Goal: Information Seeking & Learning: Learn about a topic

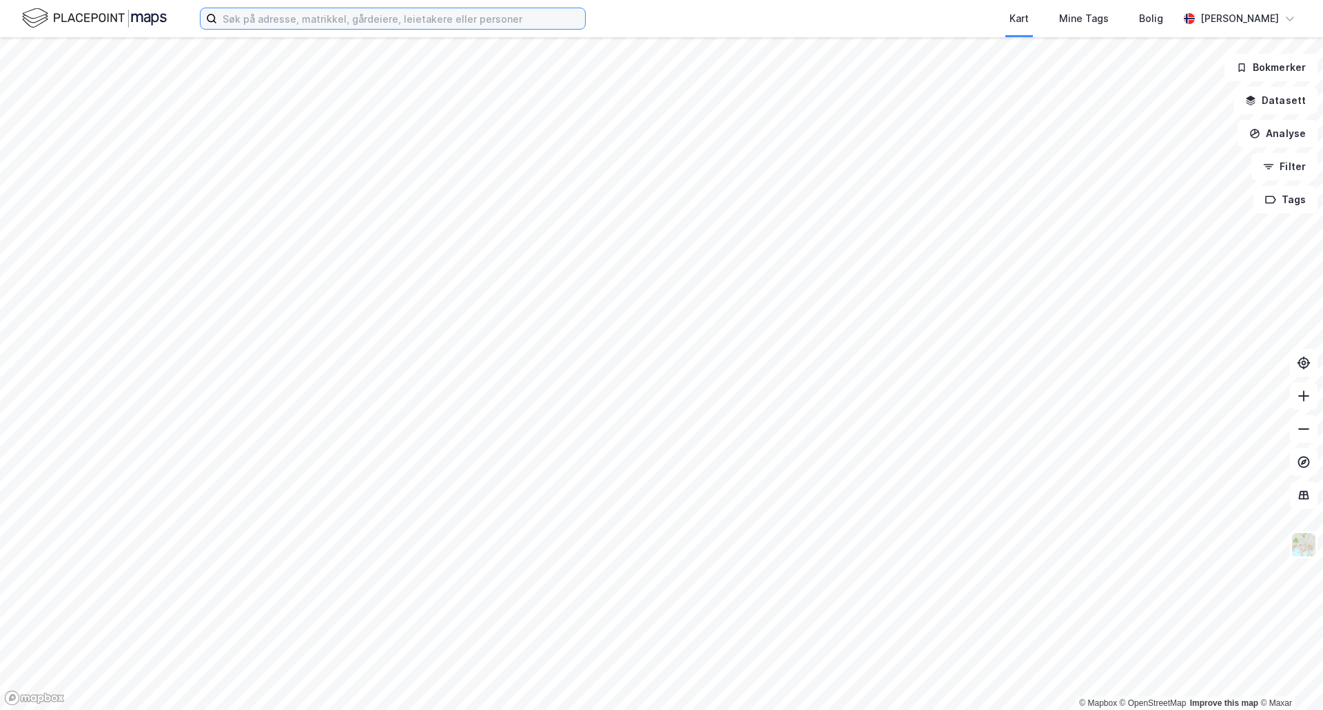
click at [378, 23] on input at bounding box center [401, 18] width 368 height 21
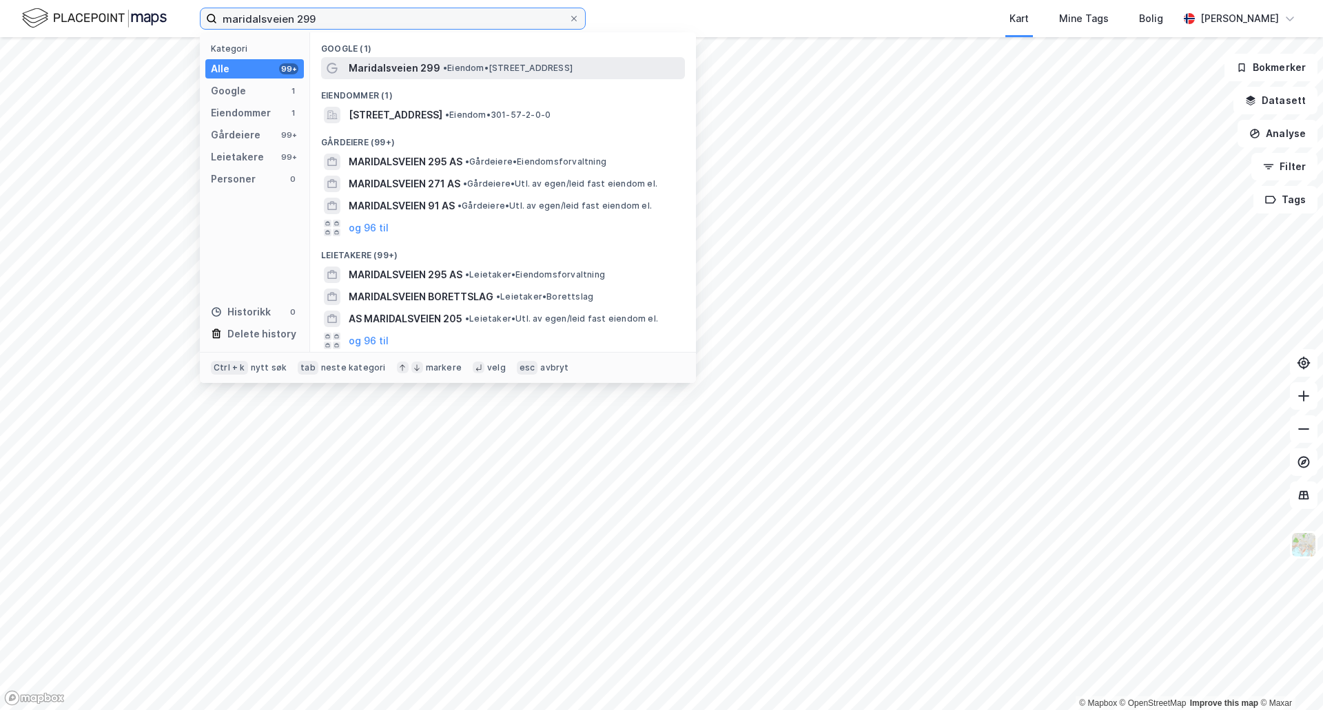
type input "maridalsveien 299"
click at [495, 68] on span "• Eiendom • [STREET_ADDRESS]" at bounding box center [508, 68] width 130 height 11
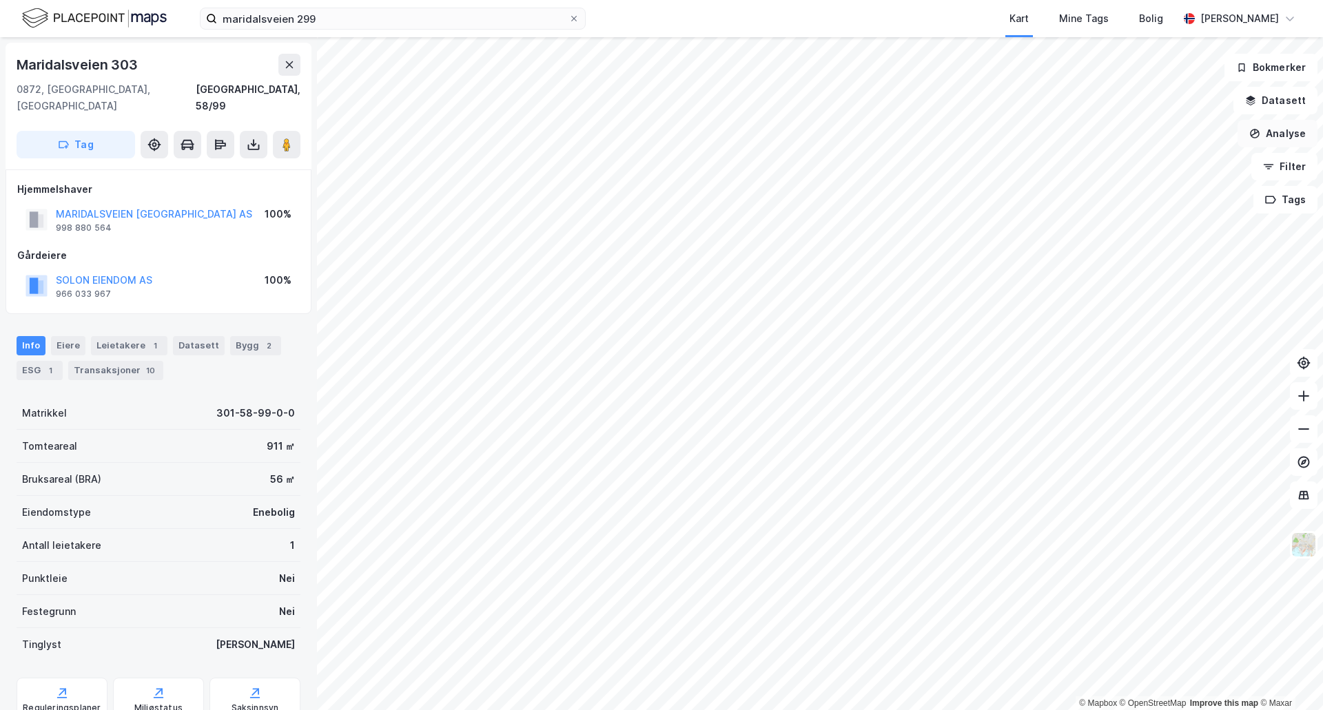
click at [1268, 142] on button "Analyse" at bounding box center [1278, 134] width 80 height 28
click at [1141, 162] on div "Tegn område" at bounding box center [1158, 163] width 120 height 12
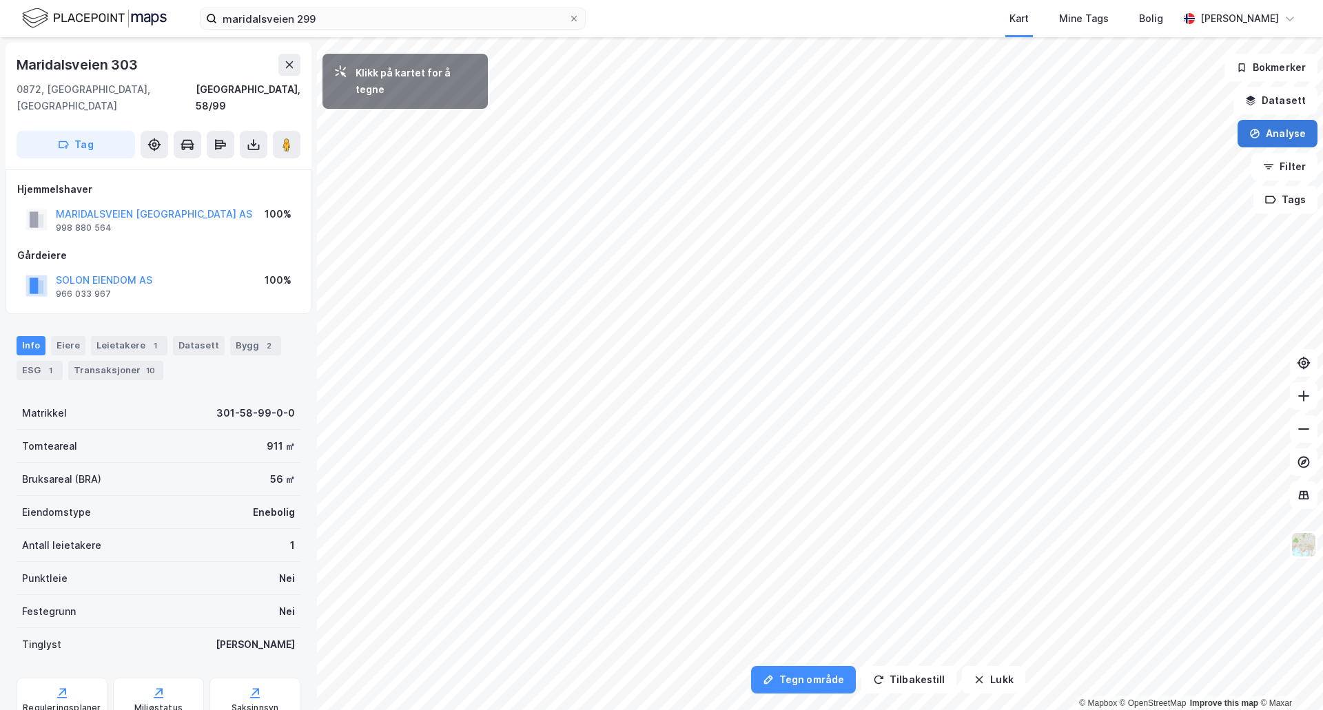
click at [1280, 129] on button "Analyse" at bounding box center [1278, 134] width 80 height 28
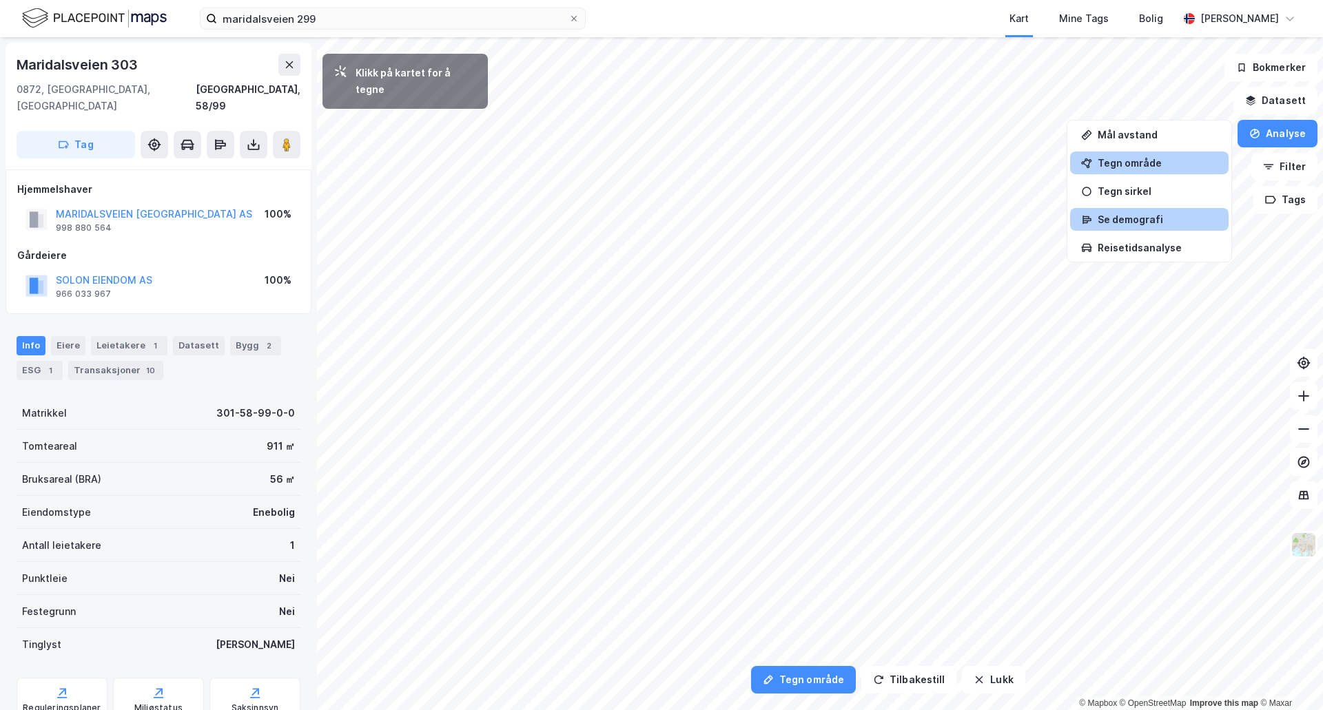
click at [1187, 223] on div "Se demografi" at bounding box center [1158, 220] width 120 height 12
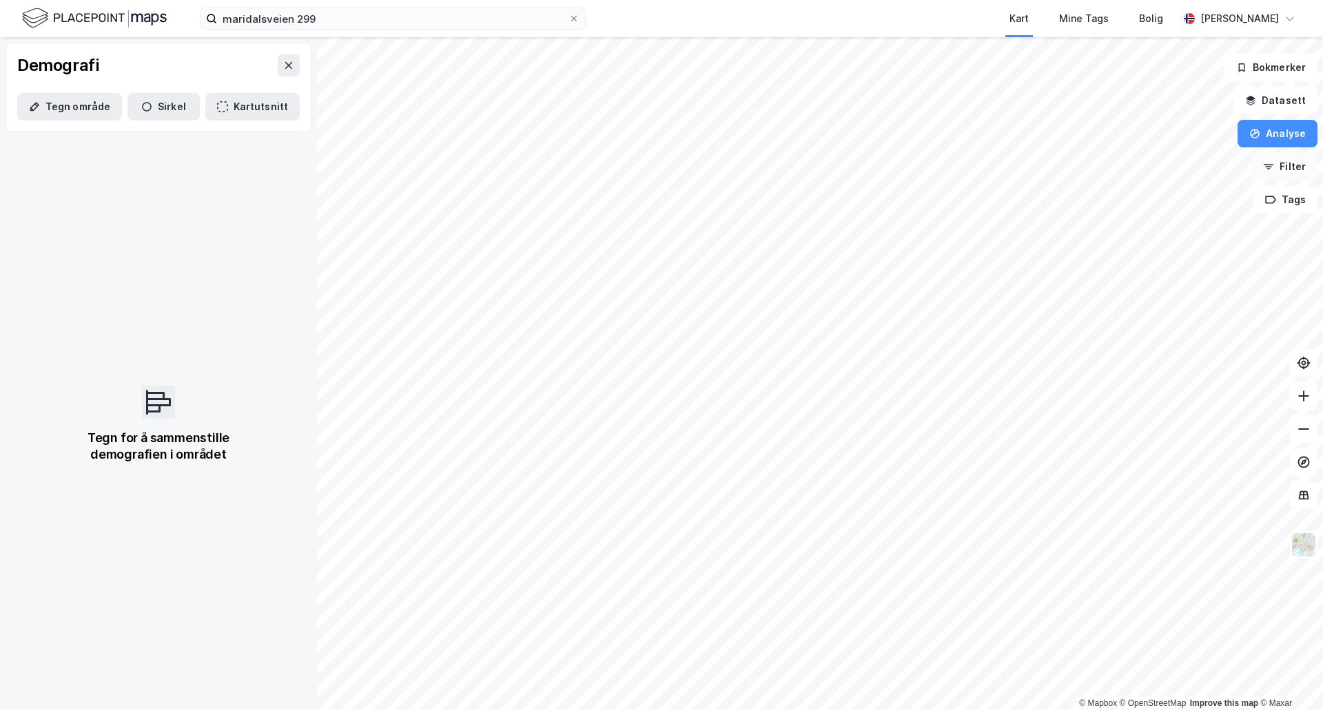
click at [1285, 163] on button "Filter" at bounding box center [1284, 167] width 66 height 28
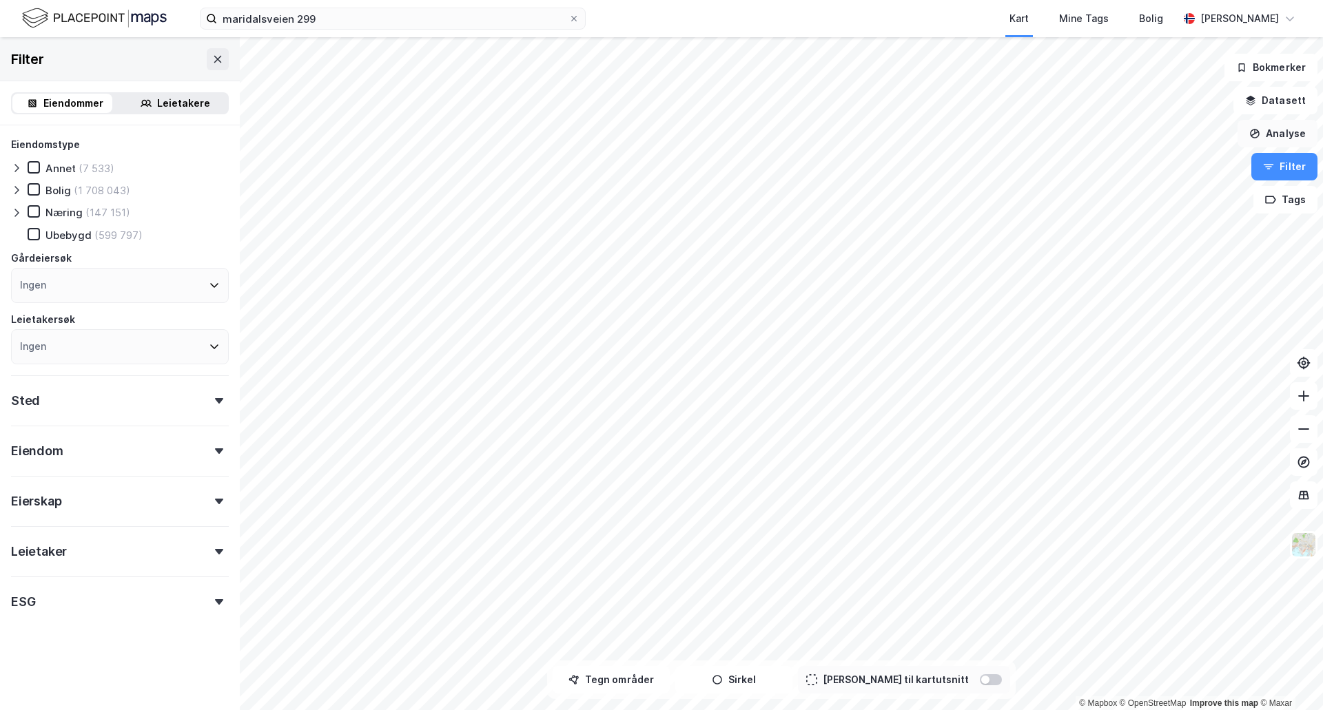
click at [1283, 143] on button "Analyse" at bounding box center [1278, 134] width 80 height 28
click at [1134, 250] on div "Reisetidsanalyse" at bounding box center [1158, 248] width 120 height 12
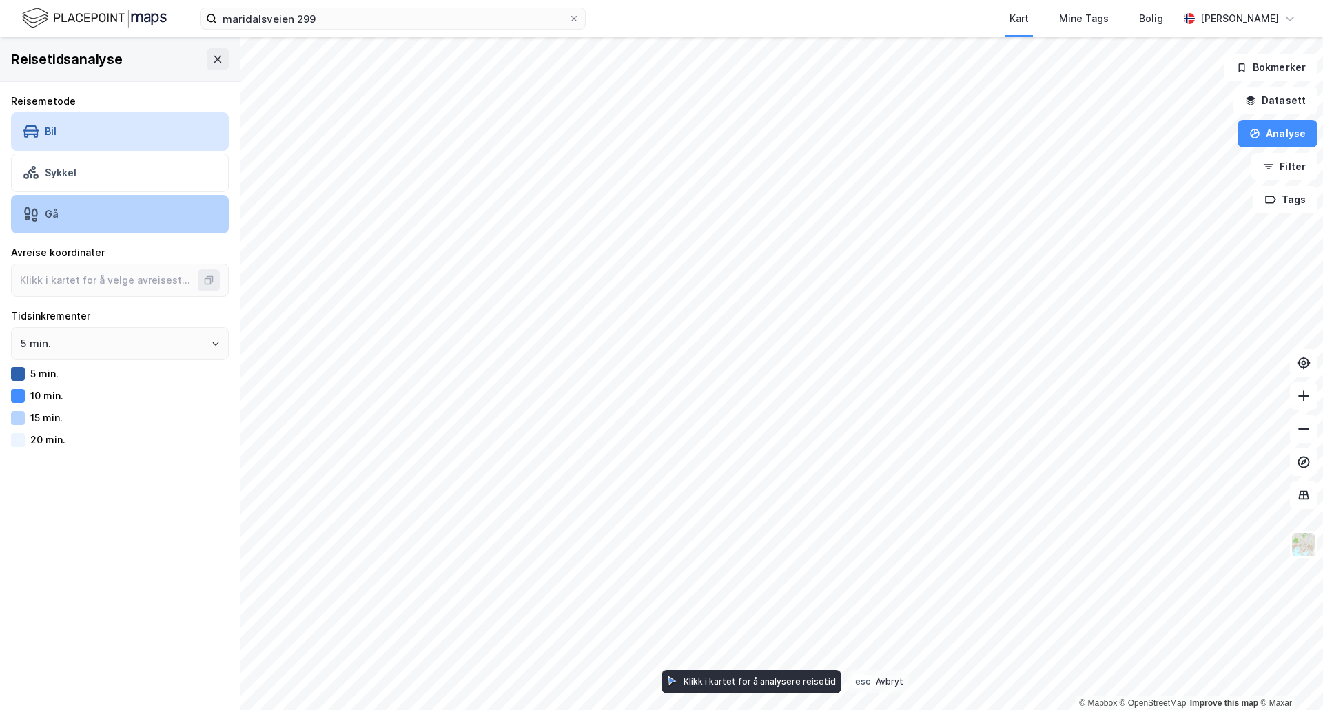
click at [112, 212] on div "Gå" at bounding box center [120, 214] width 218 height 39
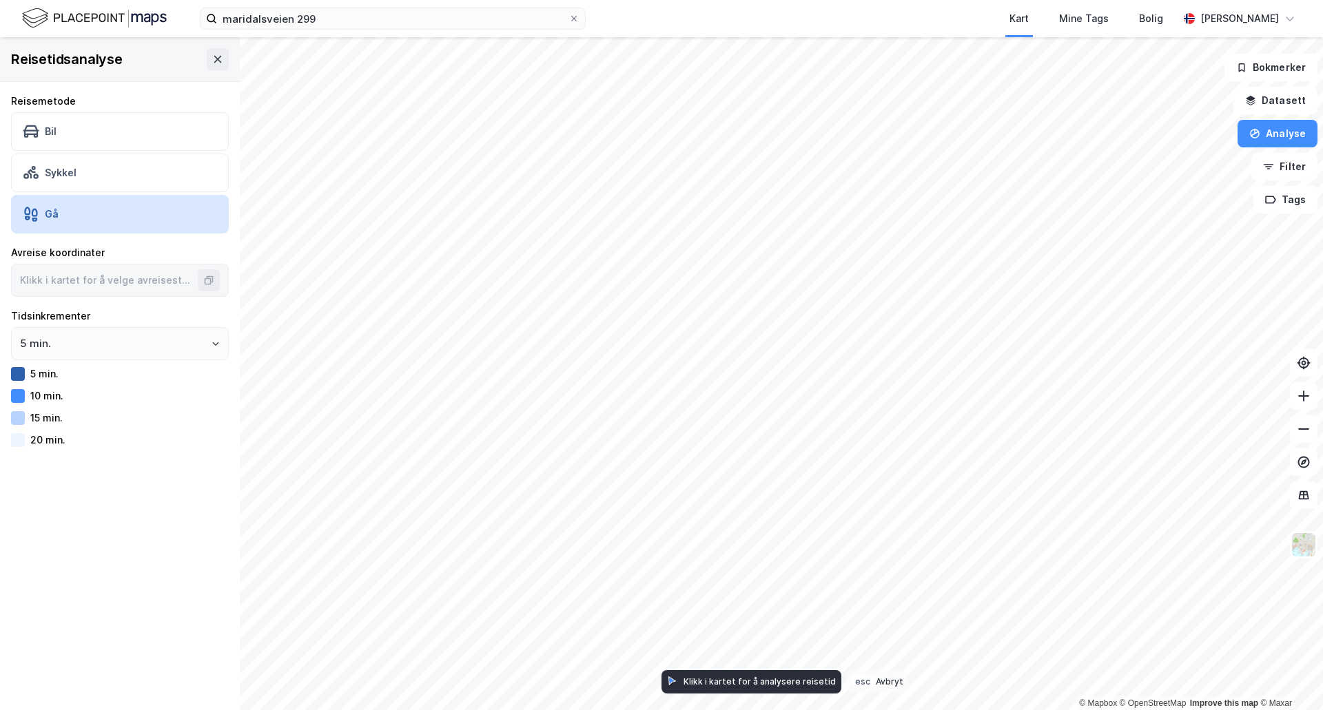
type input "59.95067407298697, 10.76120456782462"
